Goal: Entertainment & Leisure: Consume media (video, audio)

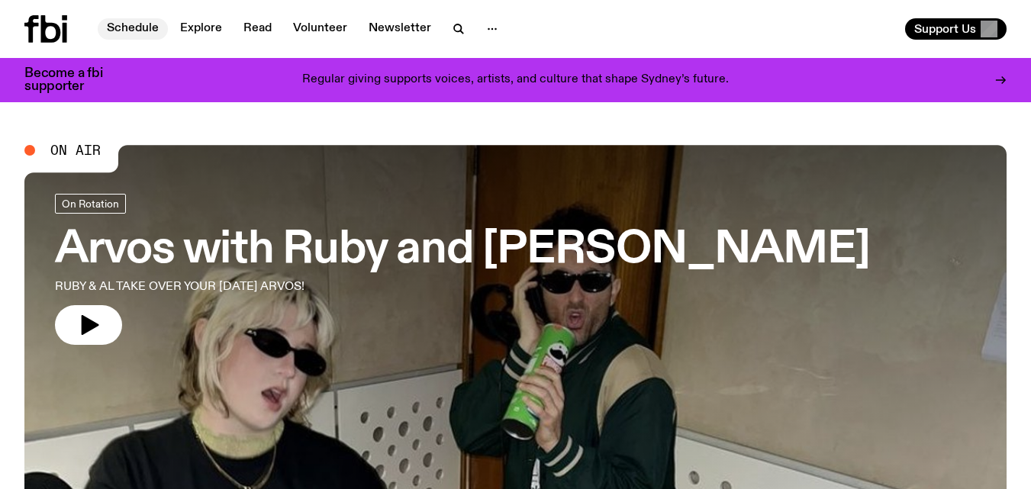
click at [140, 27] on link "Schedule" at bounding box center [133, 28] width 70 height 21
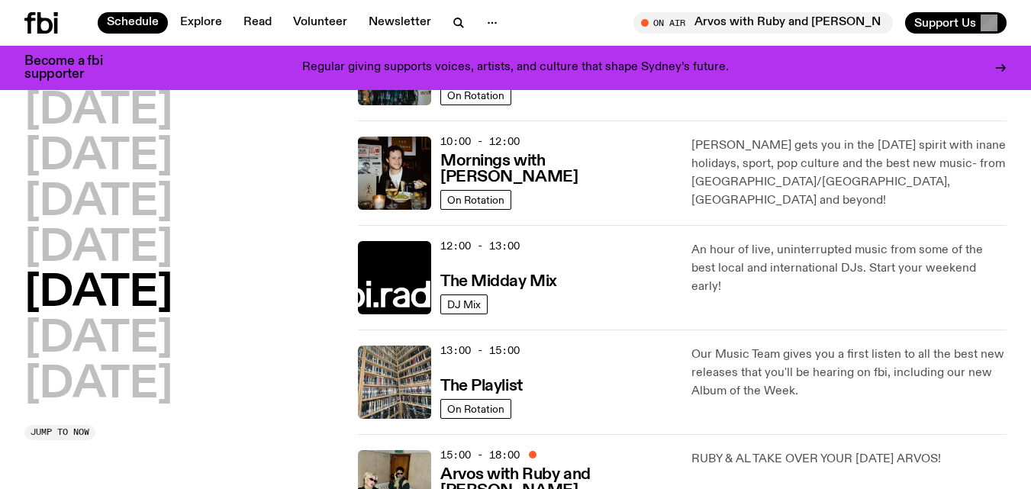
scroll to position [252, 0]
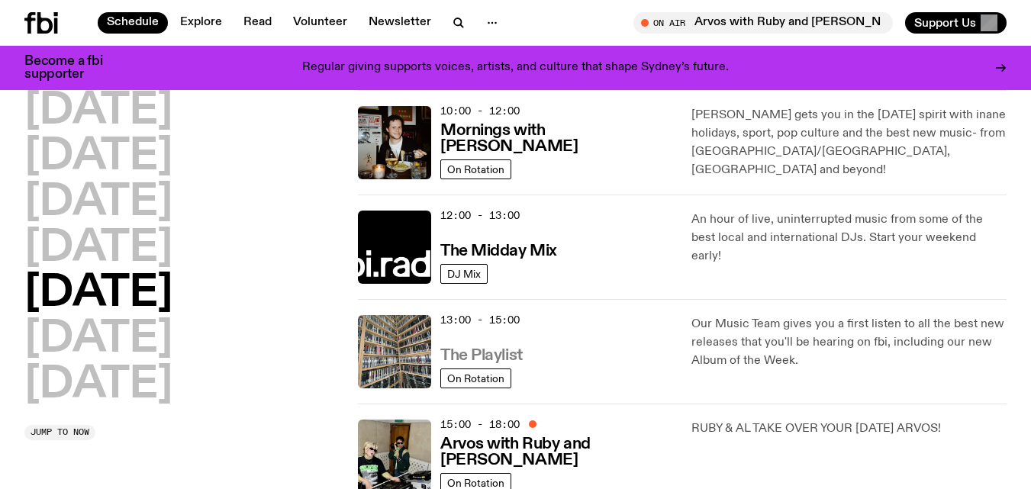
click at [505, 354] on h3 "The Playlist" at bounding box center [481, 356] width 82 height 16
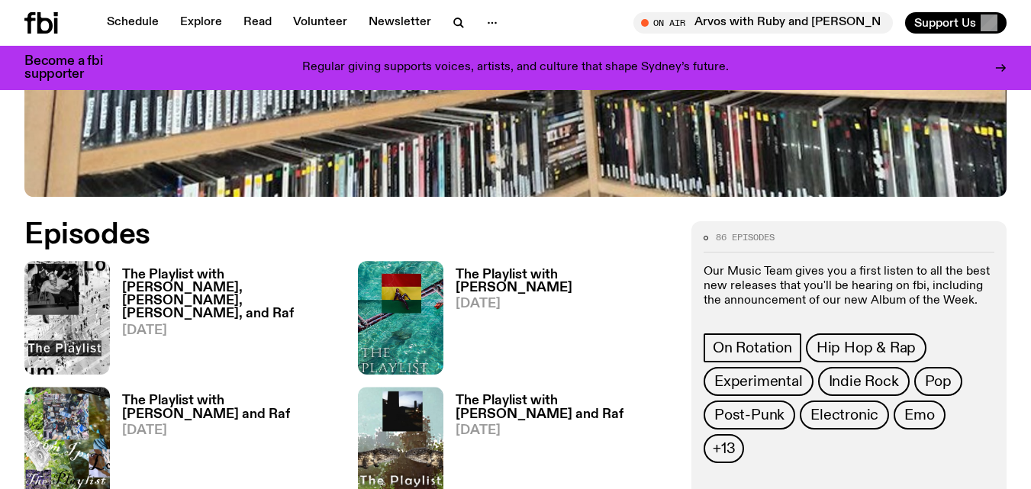
scroll to position [593, 0]
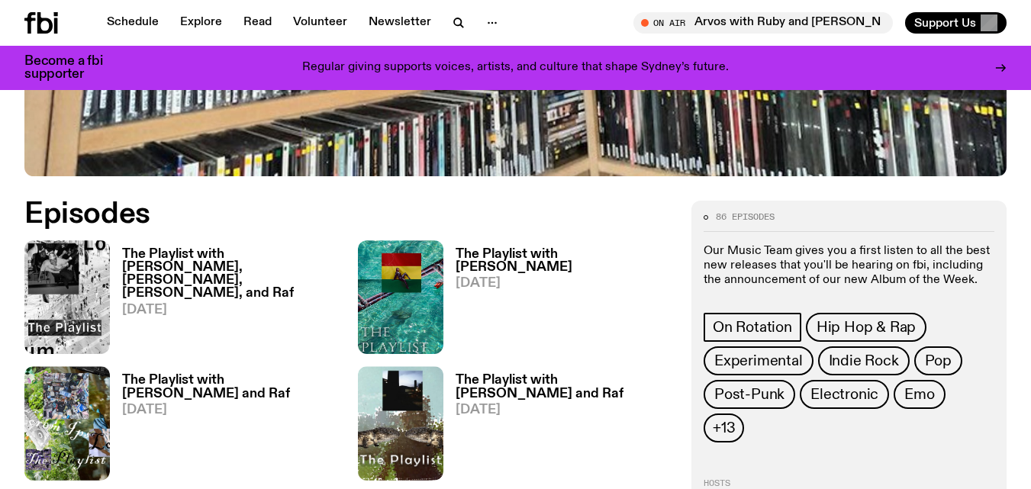
click at [192, 254] on h3 "The Playlist with [PERSON_NAME], [PERSON_NAME], [PERSON_NAME], and Raf" at bounding box center [231, 274] width 218 height 52
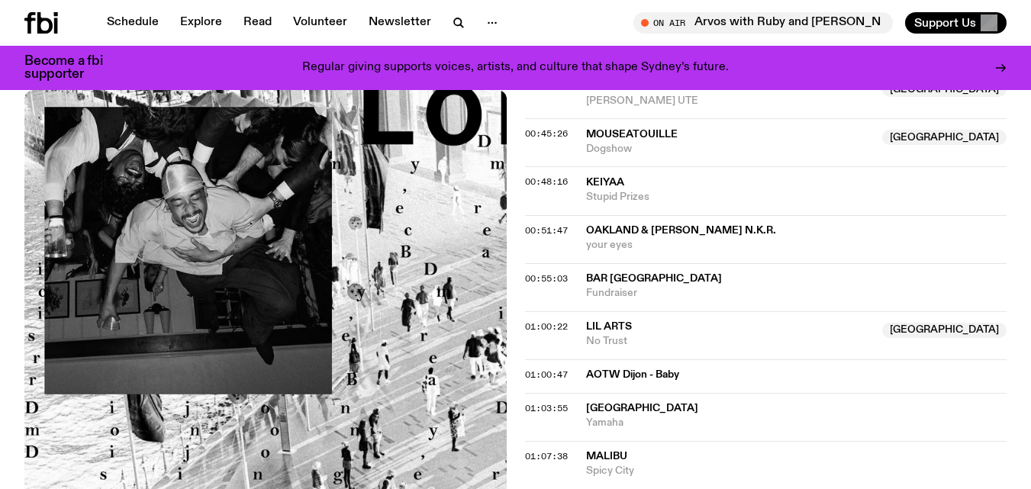
scroll to position [905, 0]
